Goal: Task Accomplishment & Management: Manage account settings

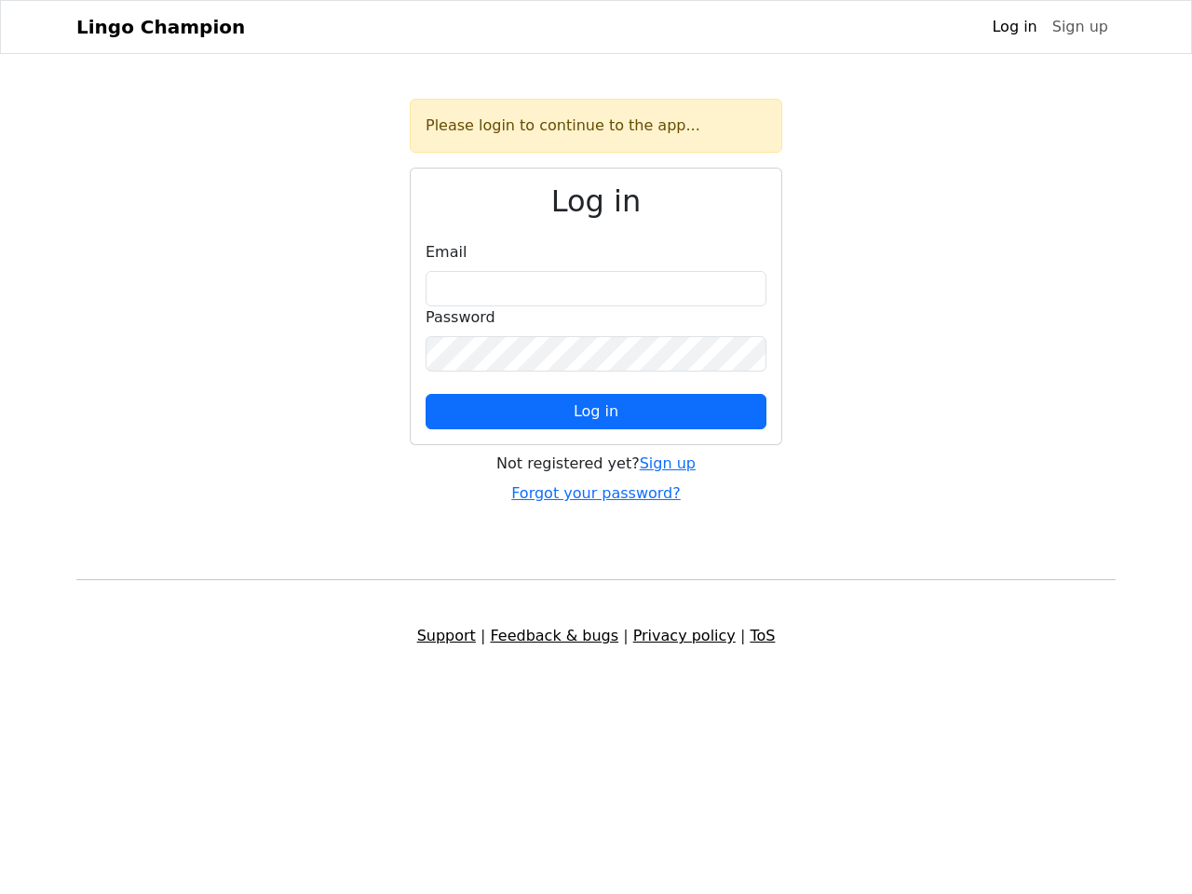
click at [596, 412] on span "Log in" at bounding box center [596, 411] width 45 height 18
